Goal: Information Seeking & Learning: Compare options

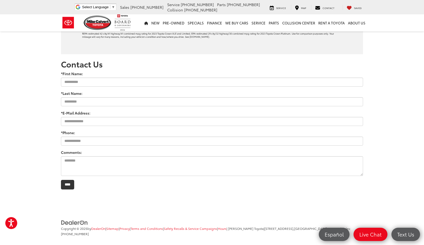
scroll to position [613, 0]
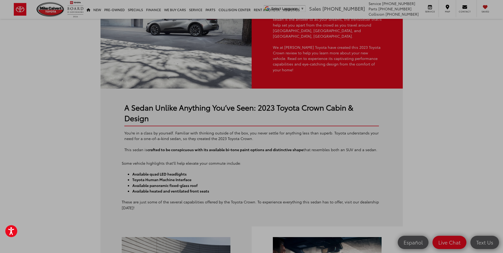
click at [220, 74] on div at bounding box center [176, 30] width 151 height 118
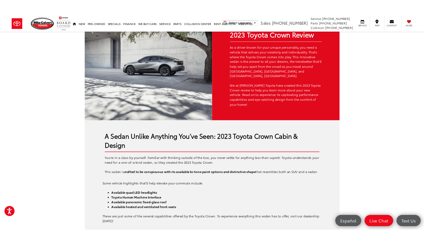
scroll to position [0, 0]
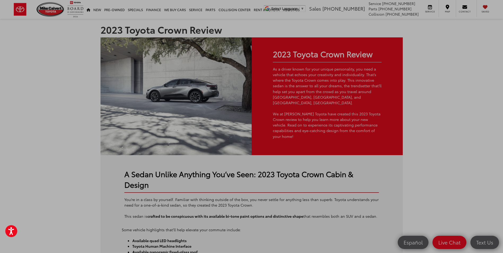
click at [147, 105] on div at bounding box center [176, 96] width 151 height 118
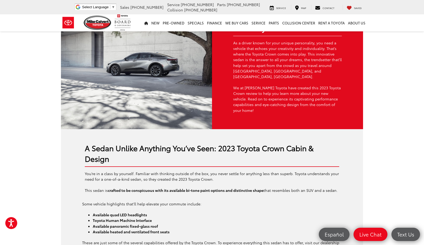
scroll to position [239, 0]
